Goal: Book appointment/travel/reservation

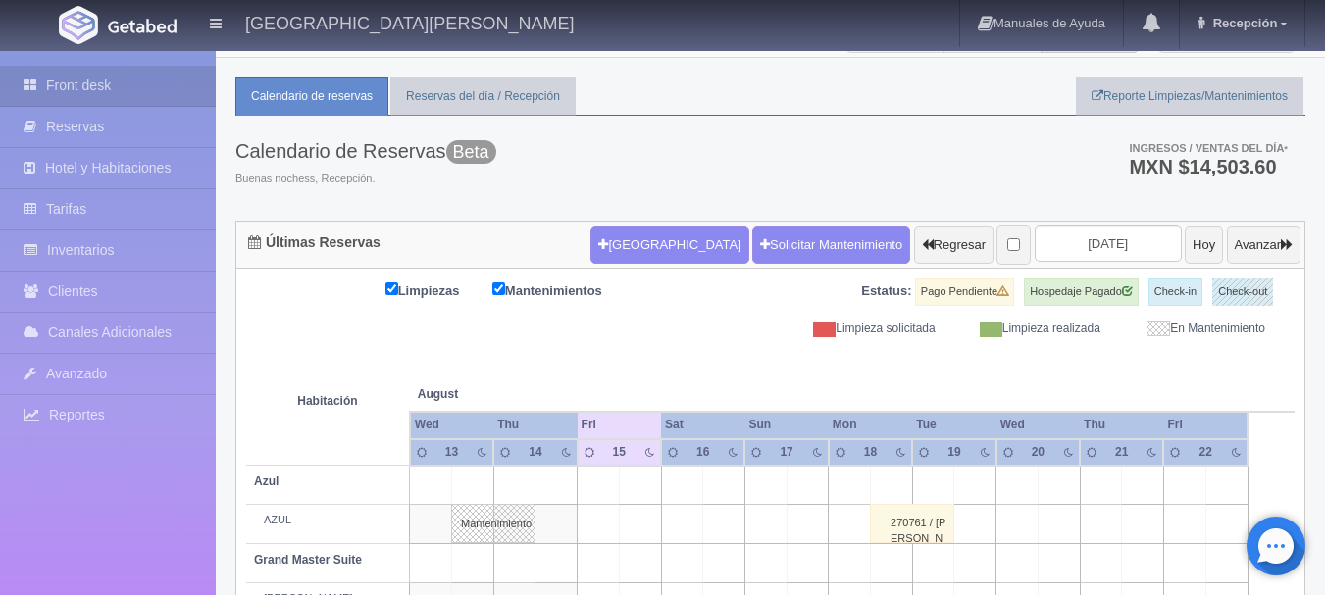
scroll to position [29, 0]
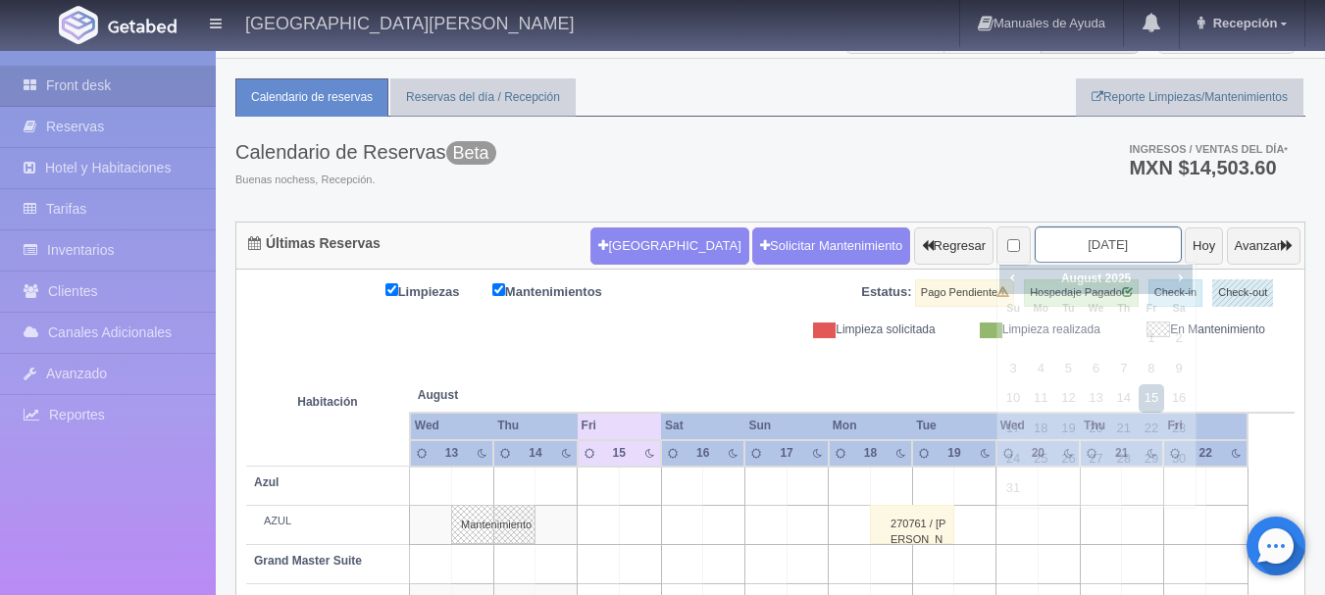
click at [1072, 239] on input "2025-08-15" at bounding box center [1108, 245] width 147 height 36
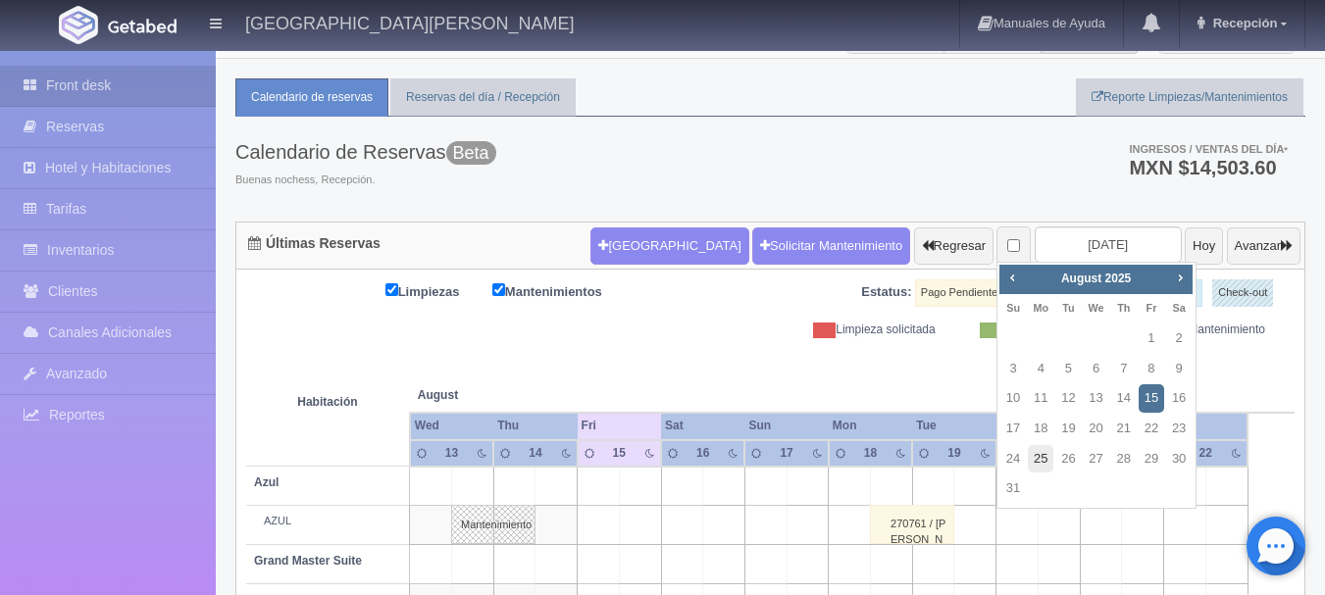
click at [1041, 458] on link "25" at bounding box center [1041, 459] width 26 height 28
type input "[DATE]"
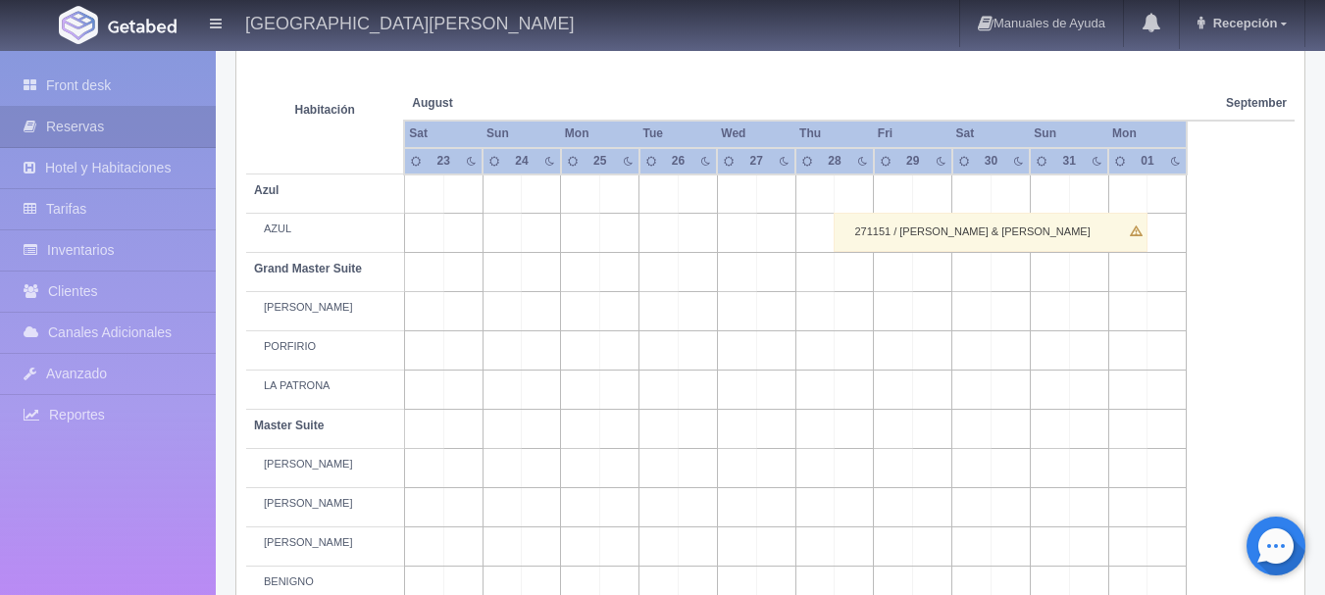
scroll to position [326, 0]
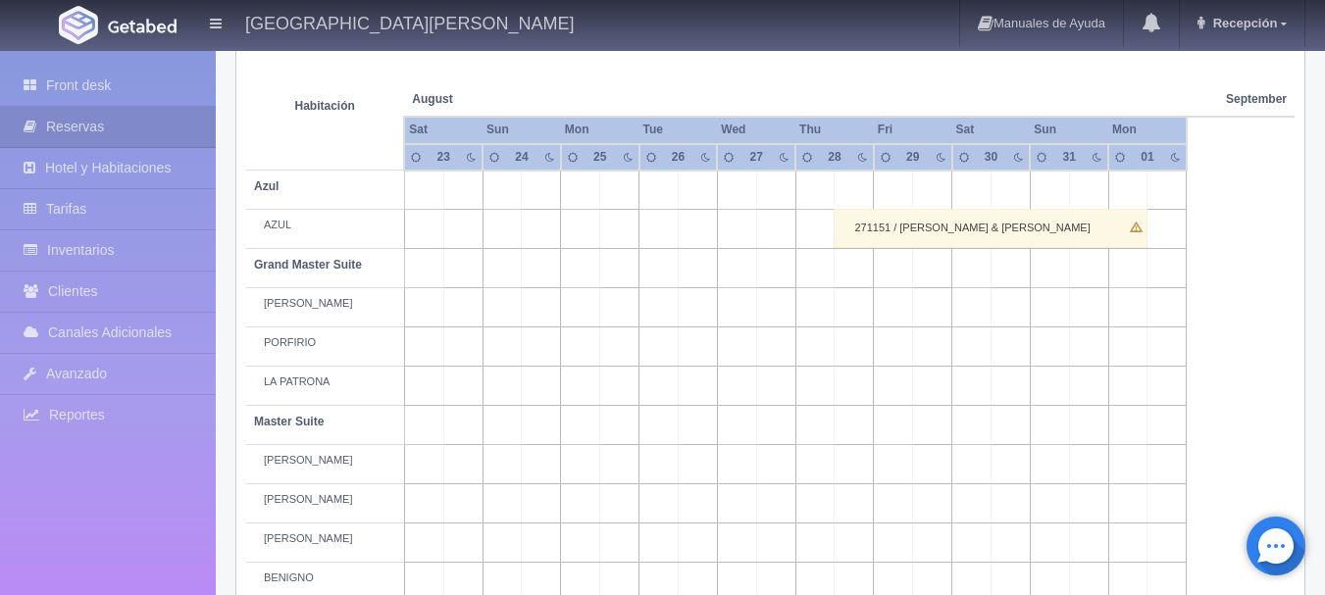
click at [575, 356] on td at bounding box center [580, 347] width 39 height 39
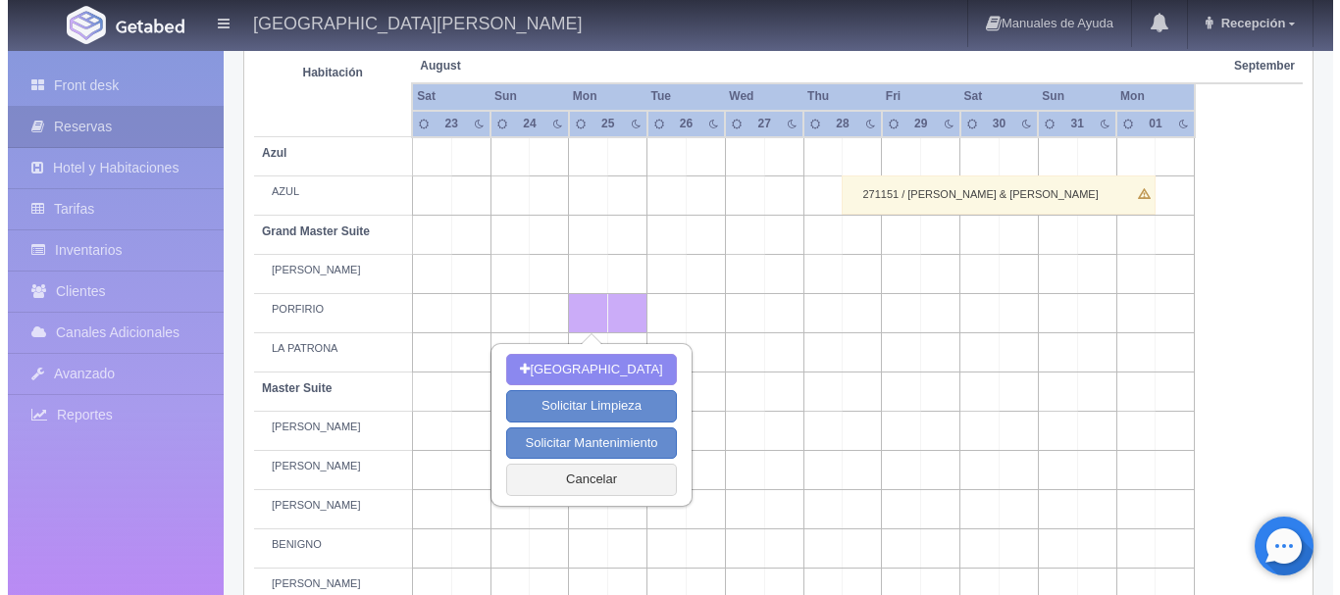
scroll to position [0, 0]
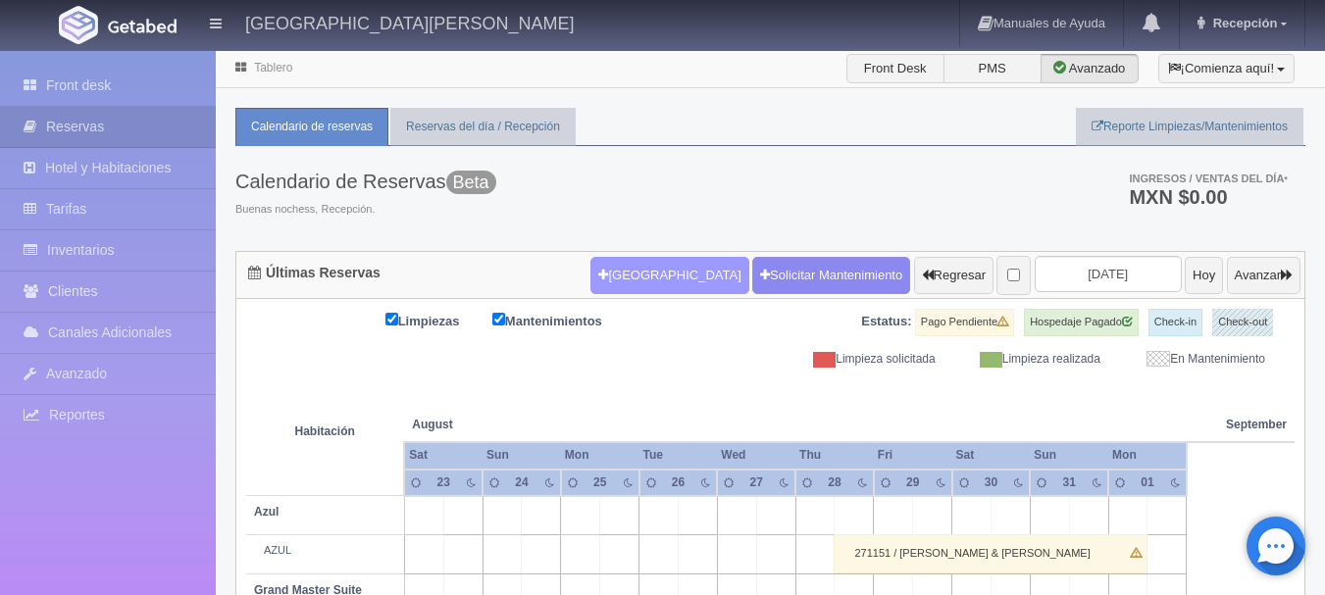
click at [637, 268] on button "[GEOGRAPHIC_DATA]" at bounding box center [669, 275] width 158 height 37
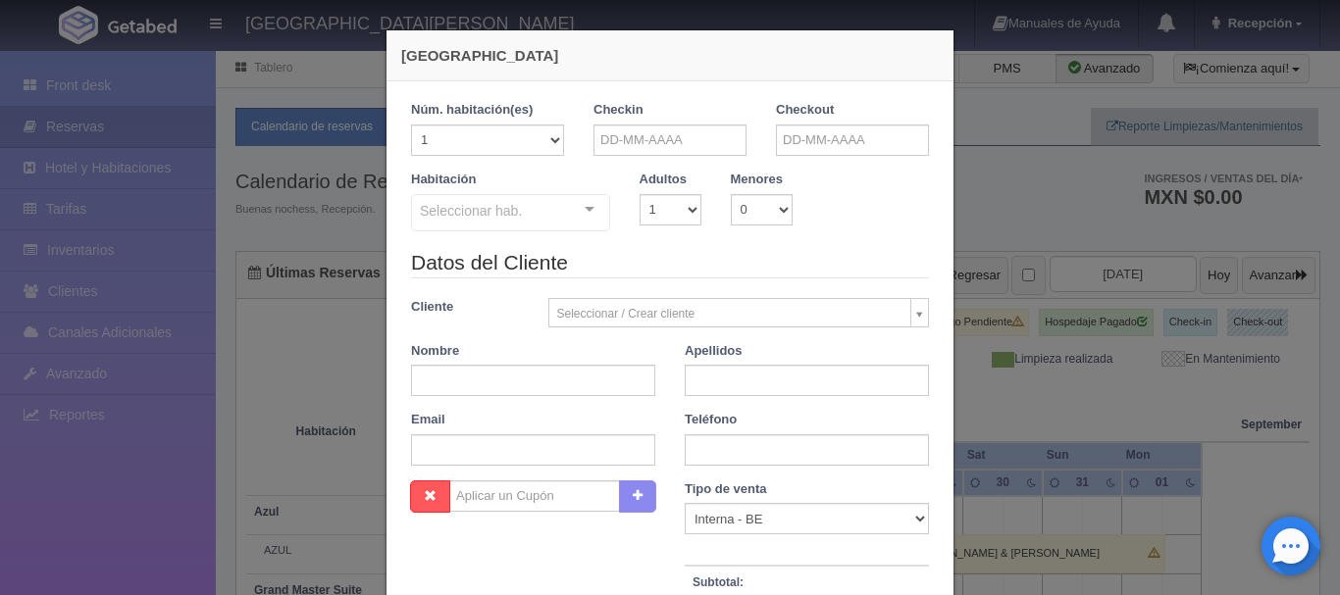
checkbox input "false"
click at [590, 207] on div at bounding box center [589, 209] width 39 height 29
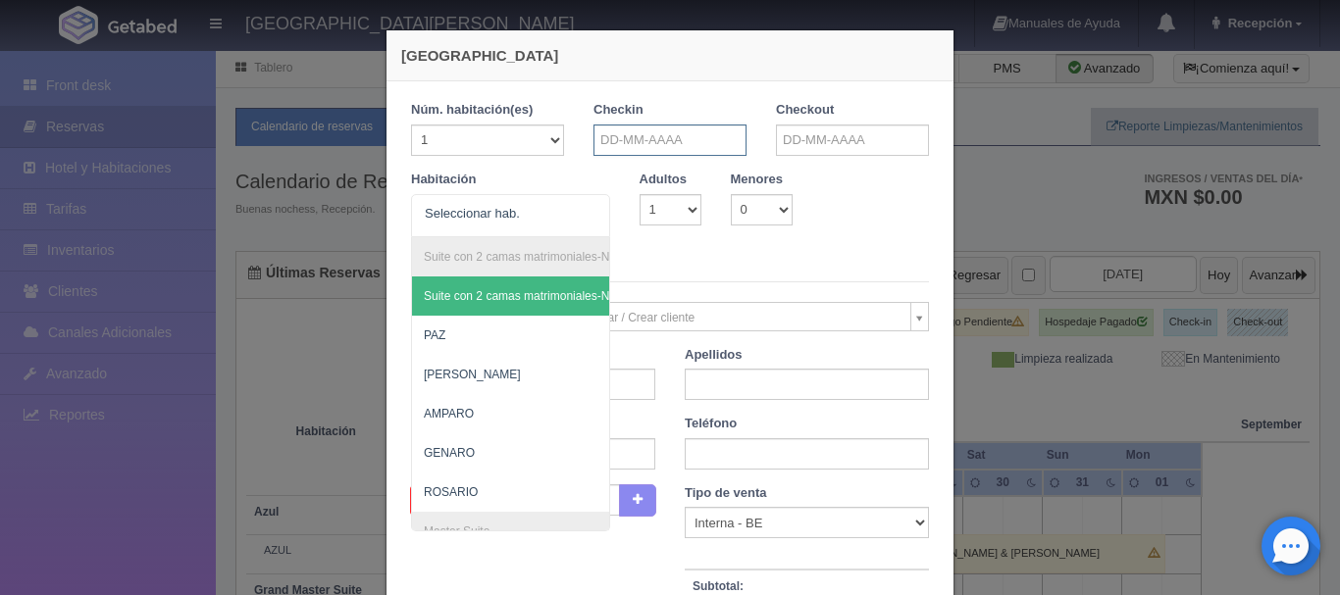
click at [677, 135] on input "text" at bounding box center [669, 140] width 153 height 31
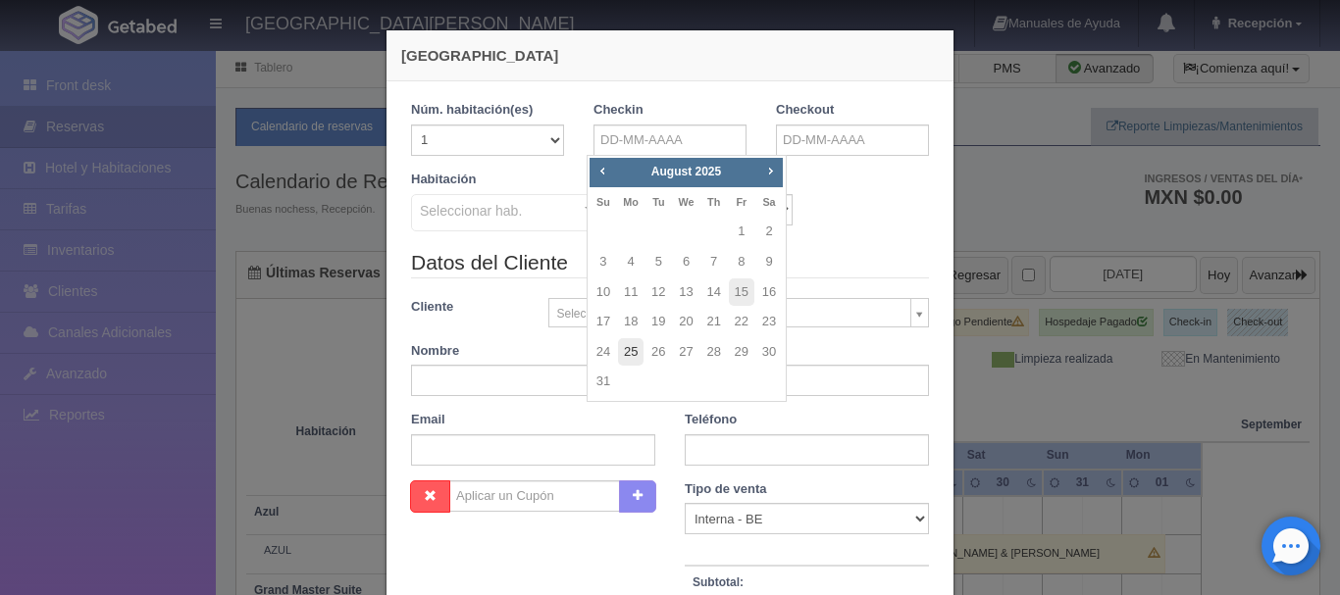
click at [629, 355] on link "25" at bounding box center [631, 352] width 26 height 28
type input "25-08-2025"
checkbox input "false"
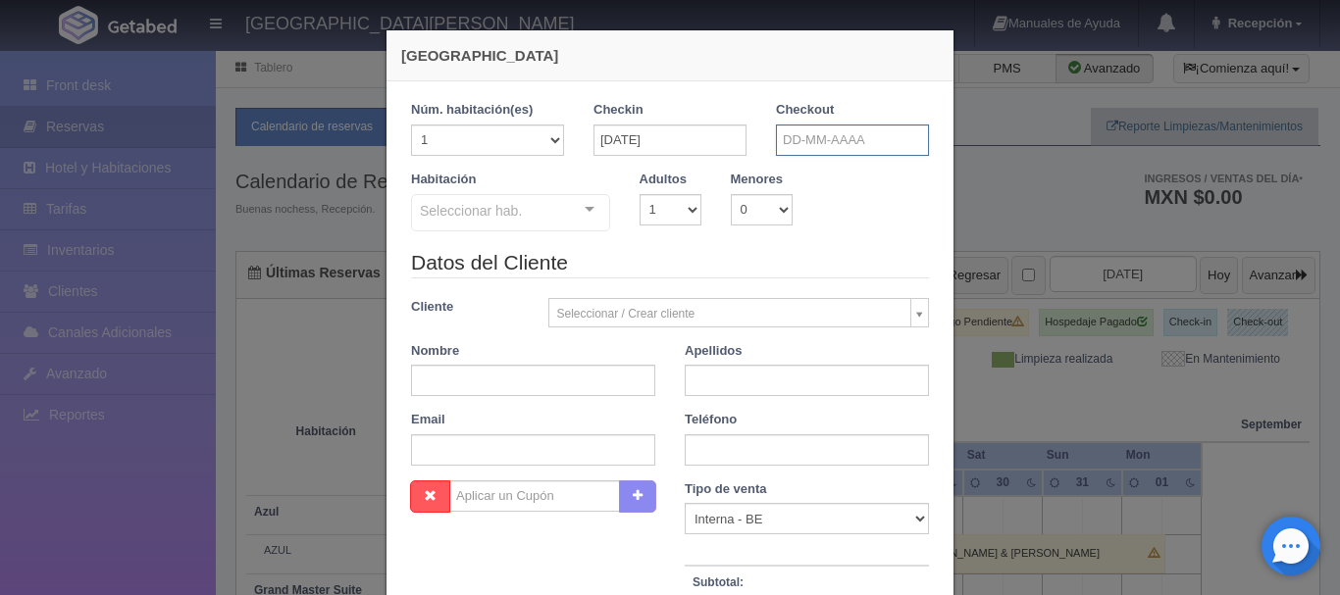
click at [808, 146] on input "text" at bounding box center [852, 140] width 153 height 31
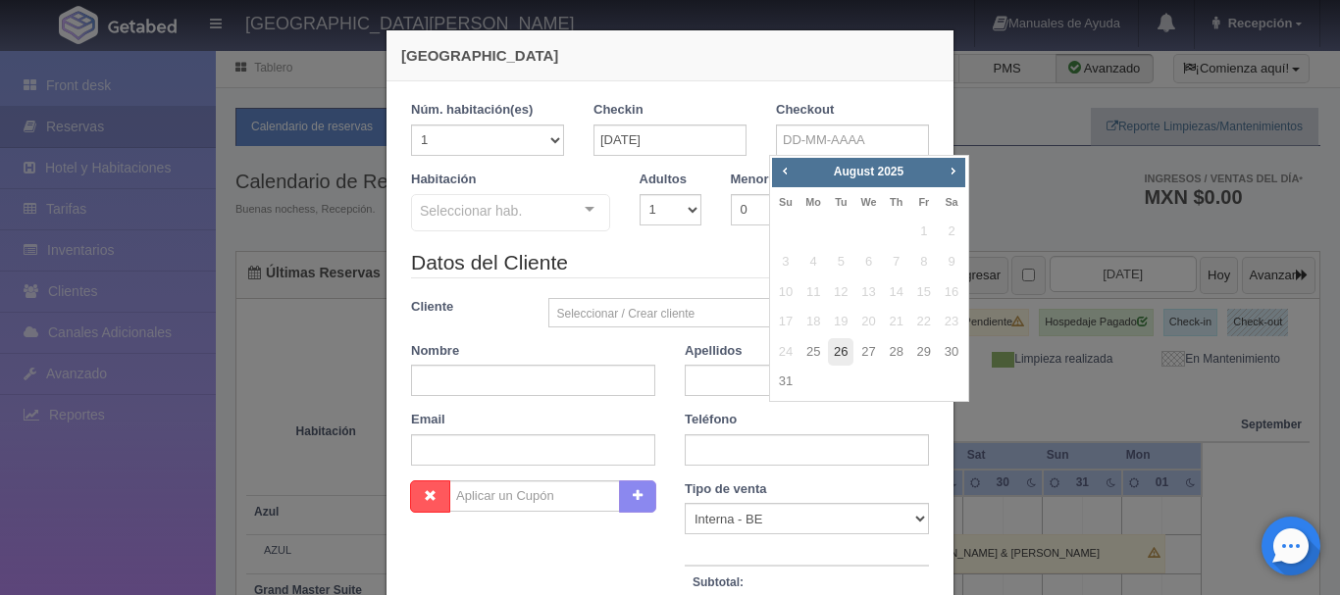
click at [841, 347] on link "26" at bounding box center [841, 352] width 26 height 28
type input "26-08-2025"
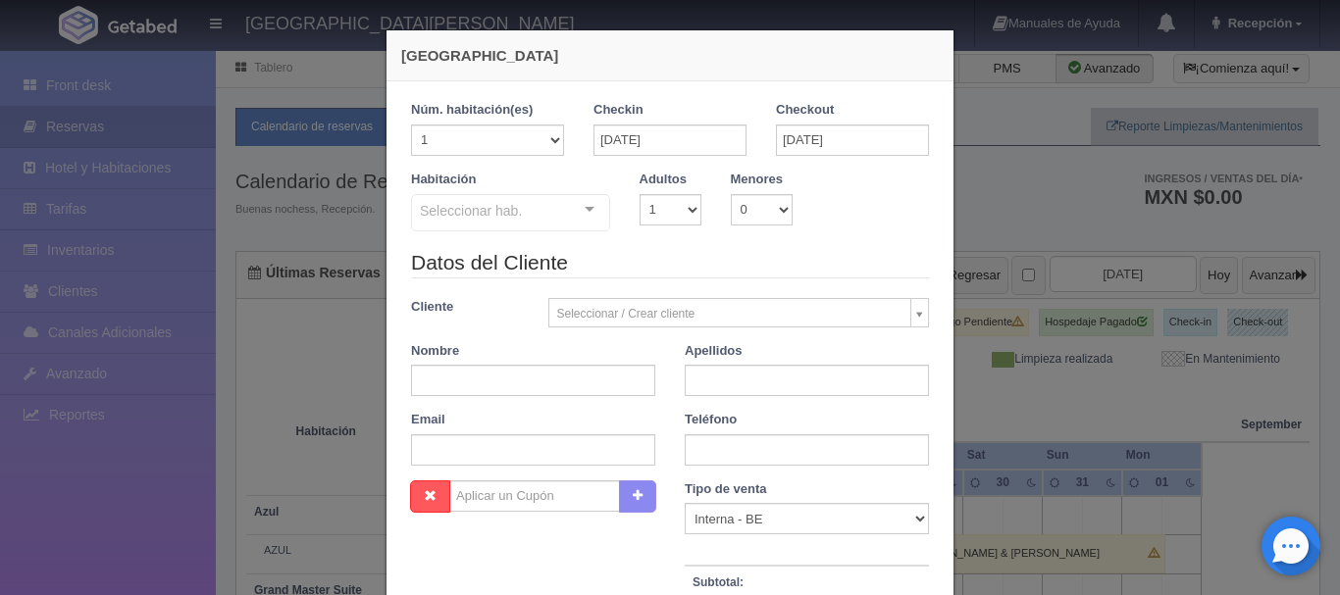
checkbox input "false"
click at [660, 204] on select "1 2 3 4 5 6 7 8 9 10" at bounding box center [671, 209] width 62 height 31
select select "2"
click at [640, 194] on select "1 2 3 4 5 6 7 8 9 10" at bounding box center [671, 209] width 62 height 31
click at [568, 214] on div "Suite con 2 camas matrimoniales-No apta para menores Suite con 2 camas matrimon…" at bounding box center [510, 215] width 199 height 43
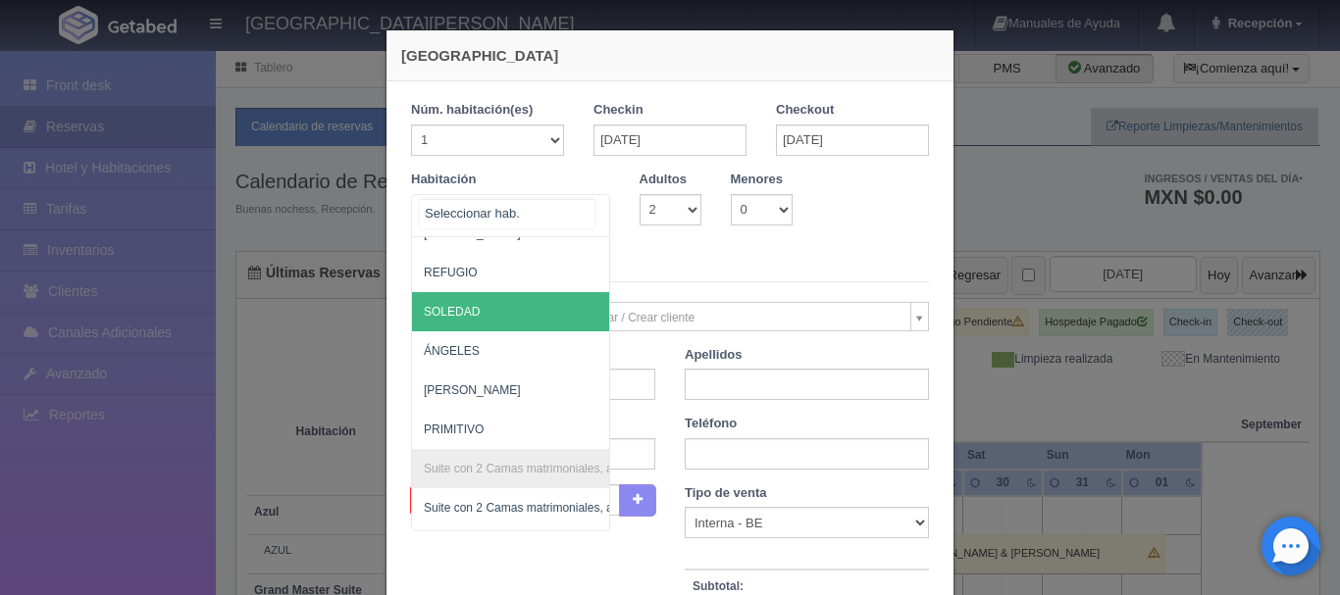
scroll to position [1205, 0]
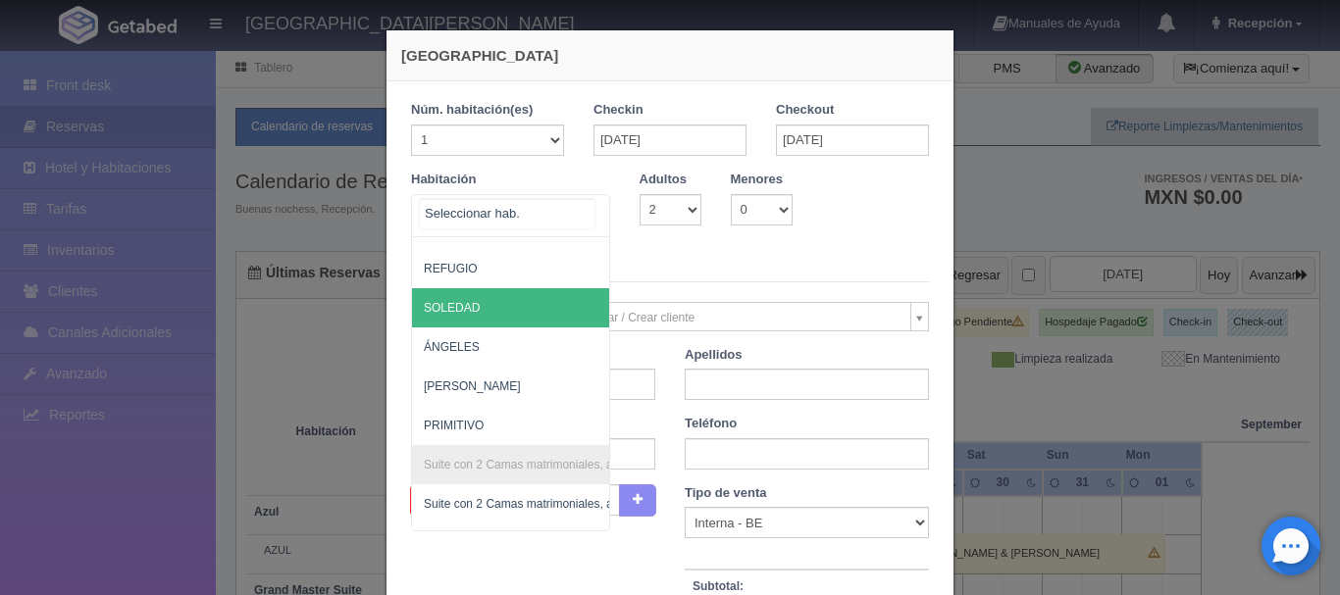
click at [483, 313] on span "SOLEDAD" at bounding box center [605, 307] width 387 height 39
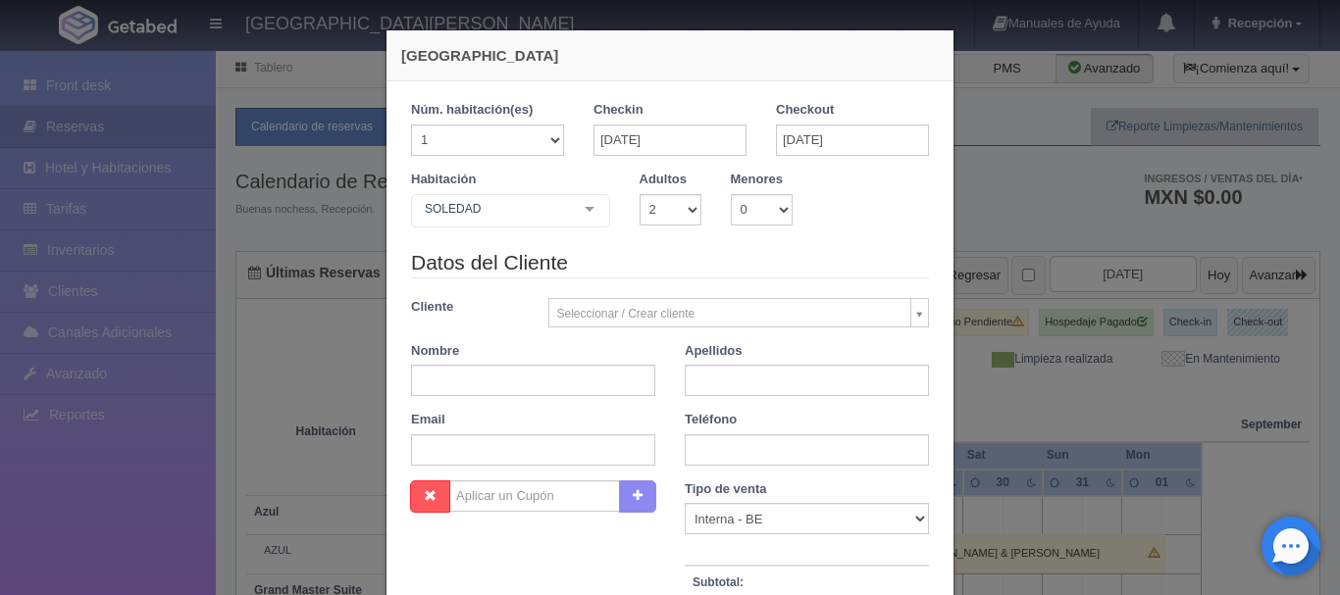
checkbox input "false"
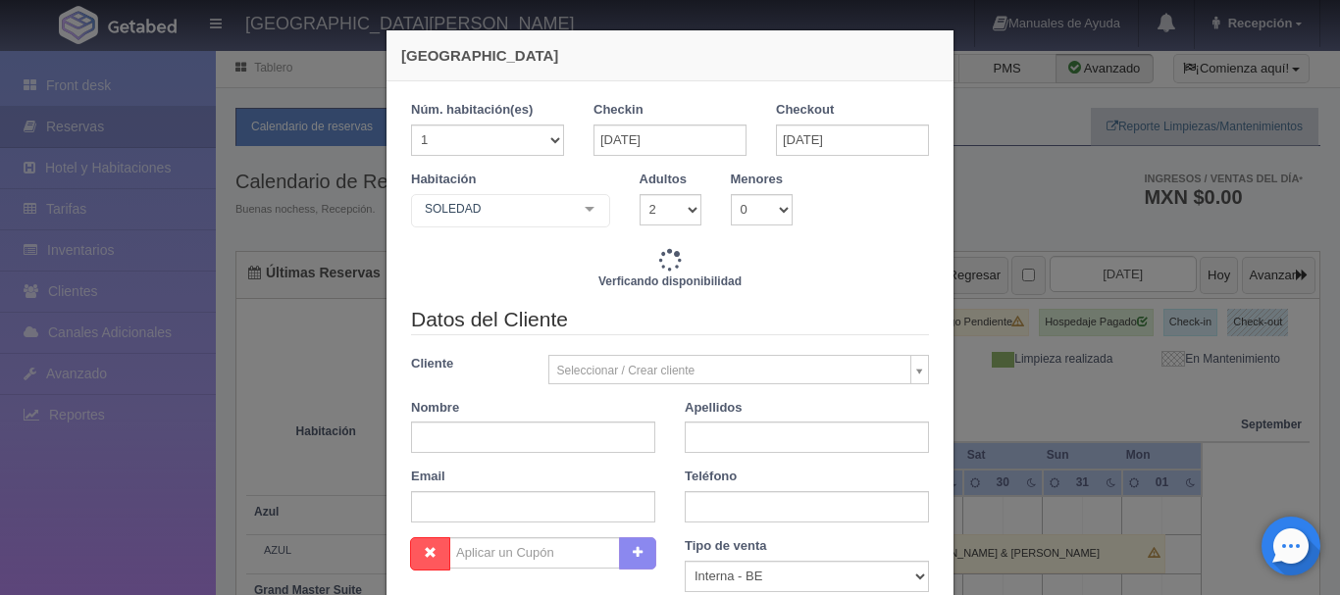
type input "3860.00"
checkbox input "false"
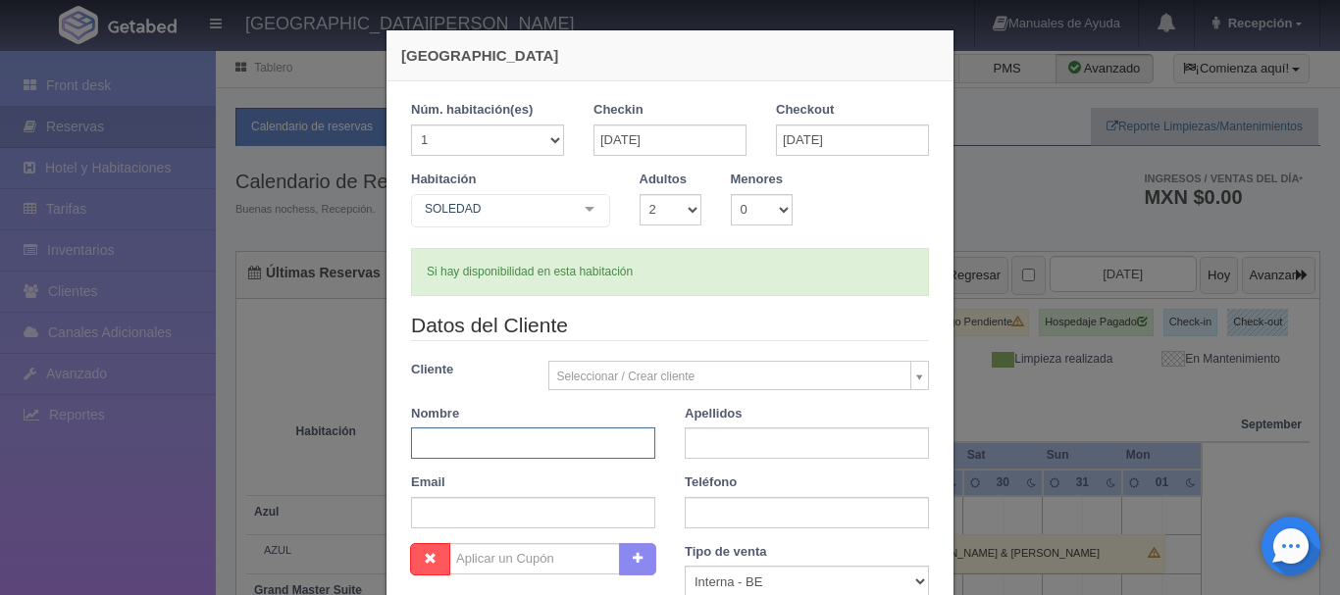
click at [569, 454] on input "text" at bounding box center [533, 443] width 244 height 31
type input "MARCELA"
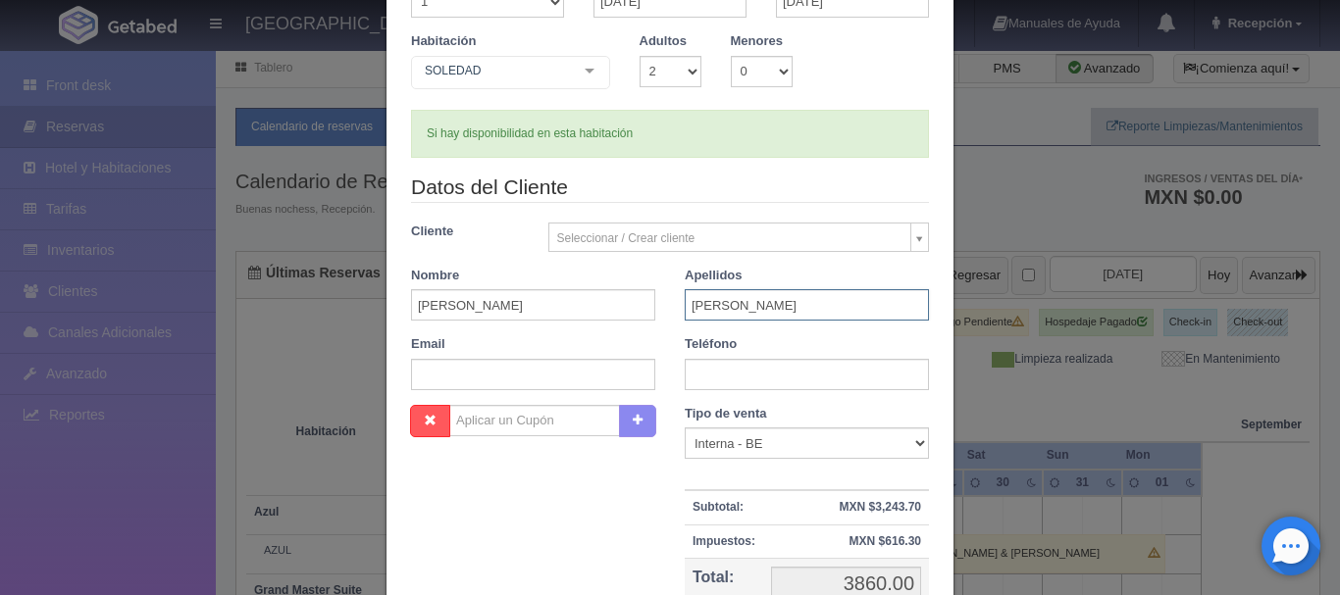
scroll to position [139, 0]
type input "CARÍN"
click at [716, 373] on input "text" at bounding box center [807, 373] width 244 height 31
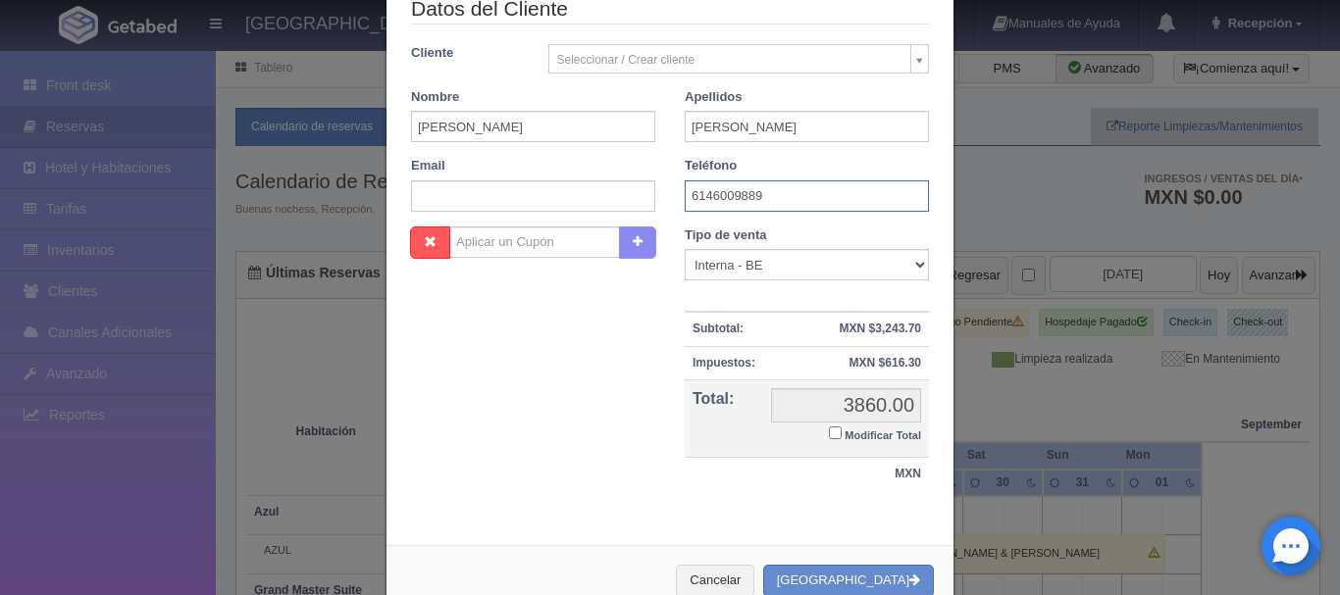
scroll to position [369, 0]
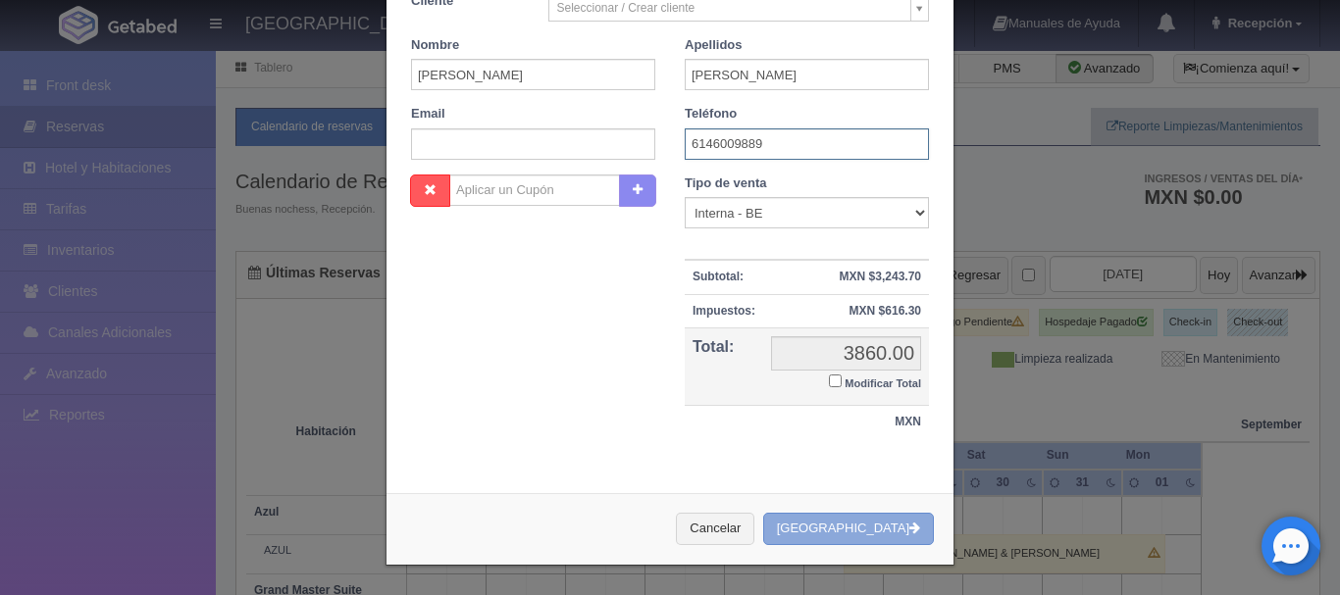
type input "6146009889"
click at [871, 525] on button "[GEOGRAPHIC_DATA]" at bounding box center [848, 529] width 171 height 32
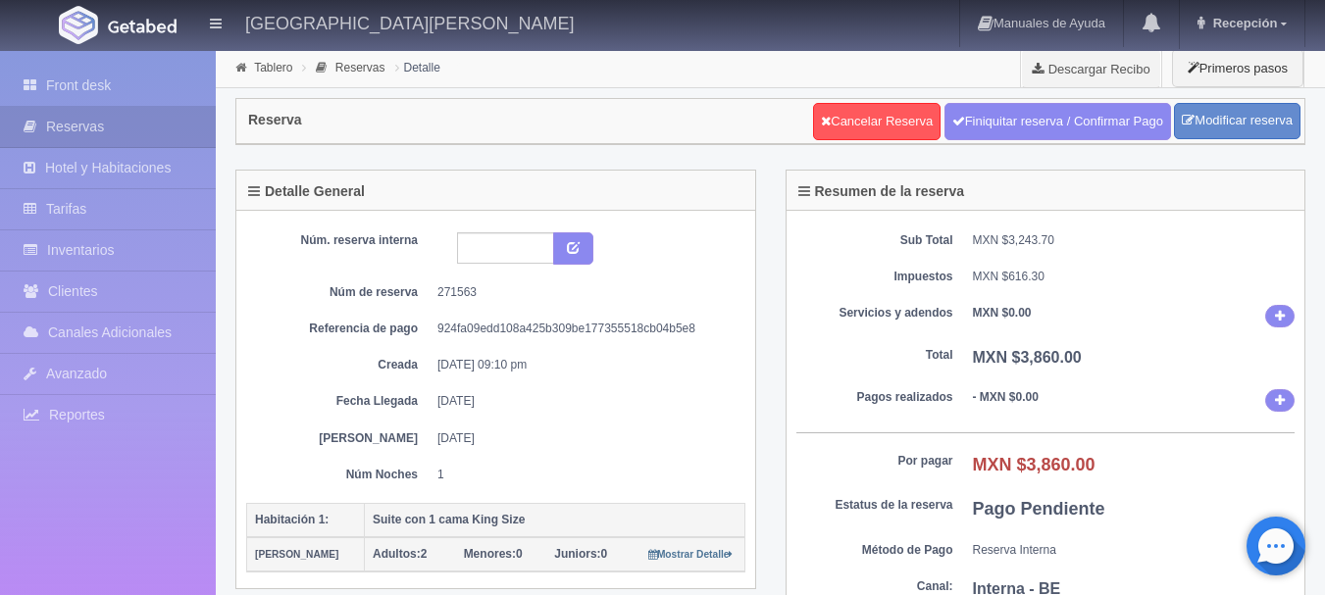
click at [142, 16] on picture at bounding box center [142, 24] width 78 height 47
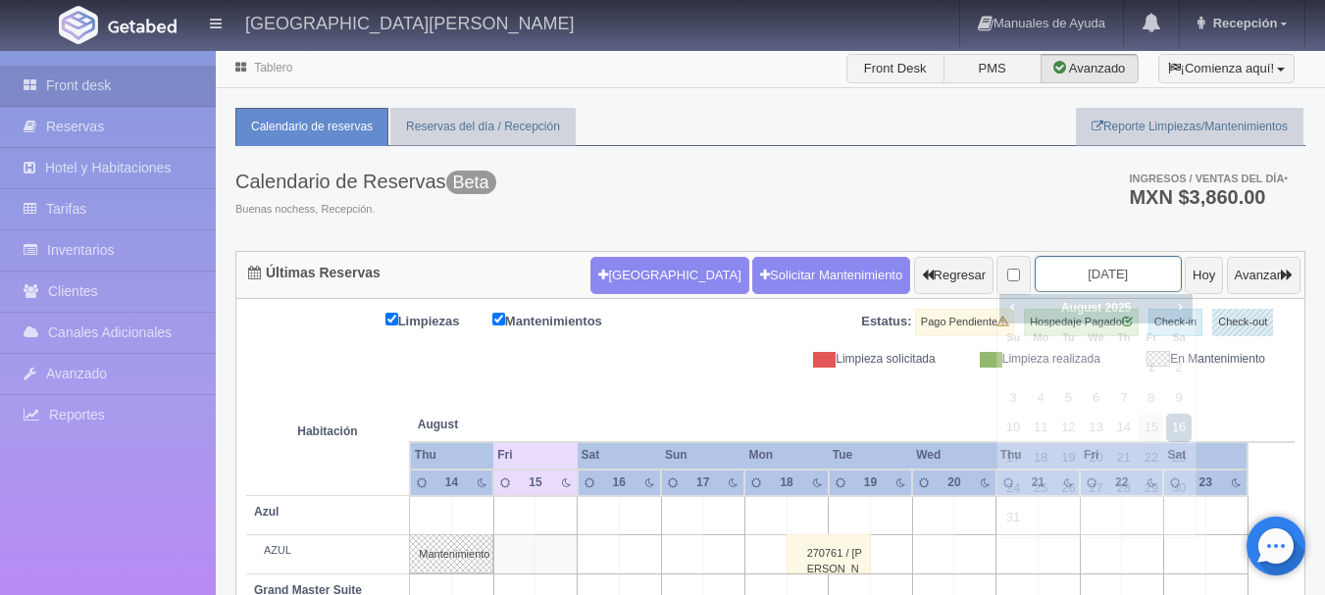
click at [1086, 281] on input "2025-08-16" at bounding box center [1108, 274] width 147 height 36
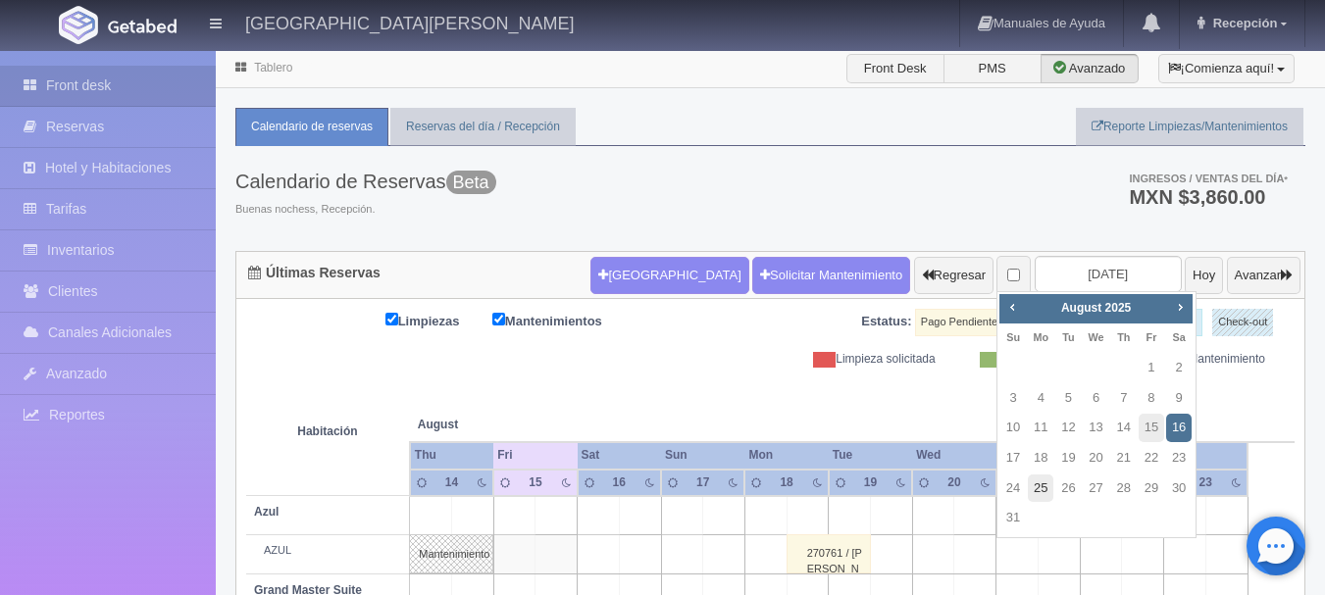
click at [1037, 493] on link "25" at bounding box center [1041, 489] width 26 height 28
type input "[DATE]"
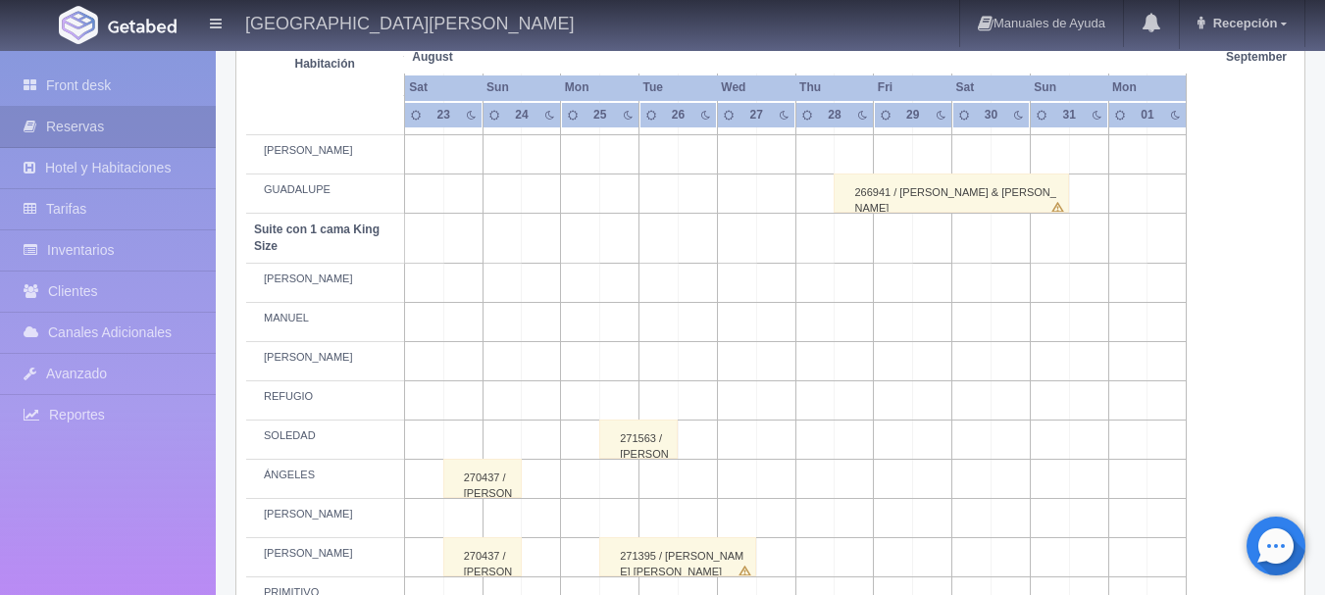
scroll to position [794, 0]
